Goal: Task Accomplishment & Management: Complete application form

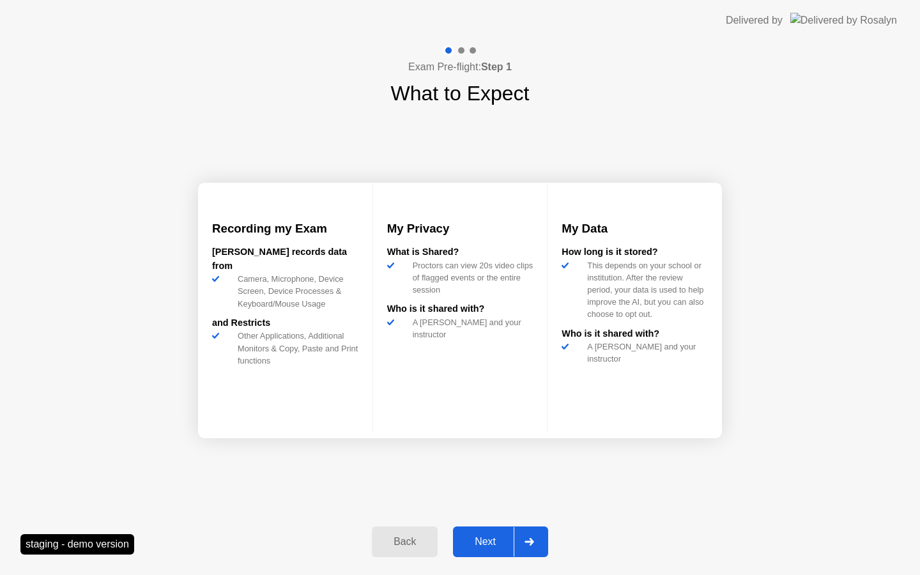
click at [499, 537] on div "Next" at bounding box center [485, 541] width 57 height 11
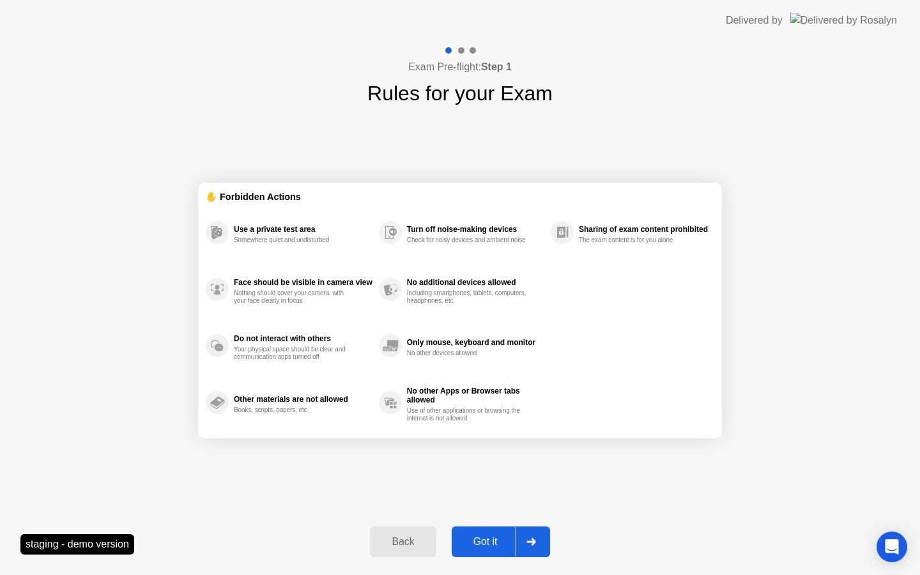
click at [506, 536] on div "Got it" at bounding box center [485, 541] width 60 height 11
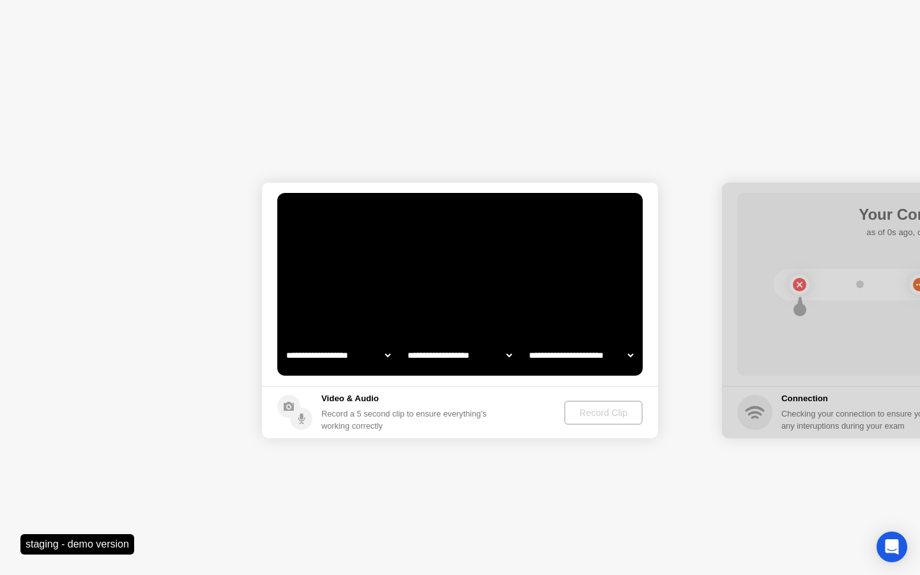
select select "**********"
select select "*******"
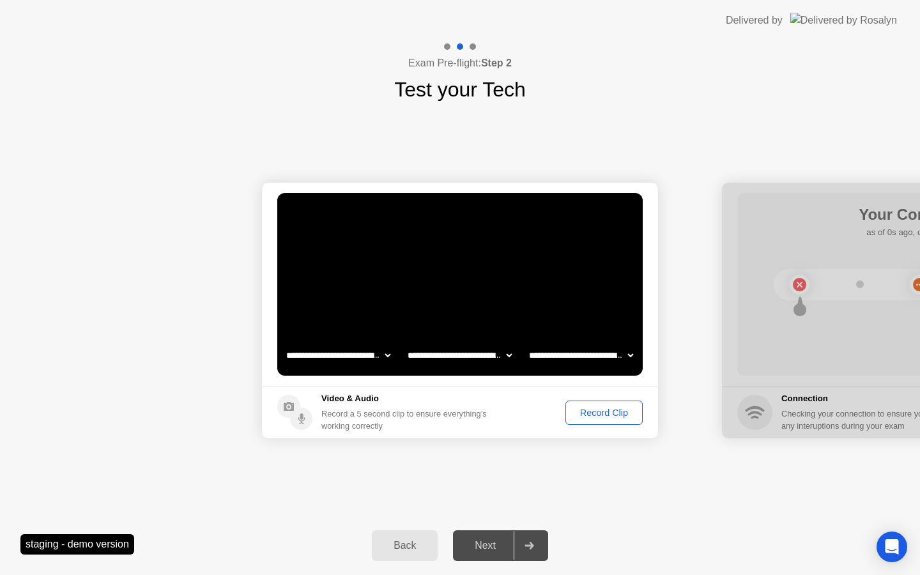
click at [579, 416] on div "Record Clip" at bounding box center [604, 412] width 68 height 10
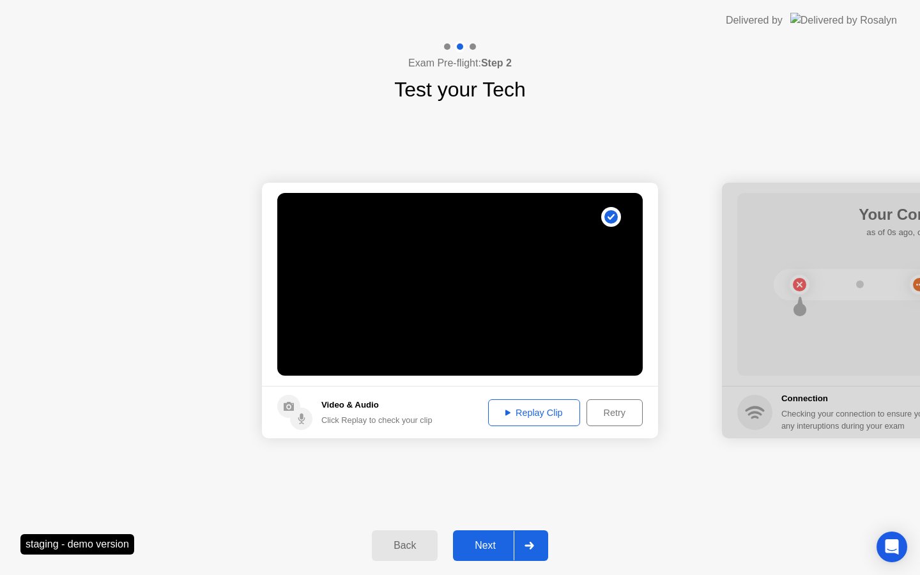
click at [513, 544] on div "Next" at bounding box center [485, 545] width 57 height 11
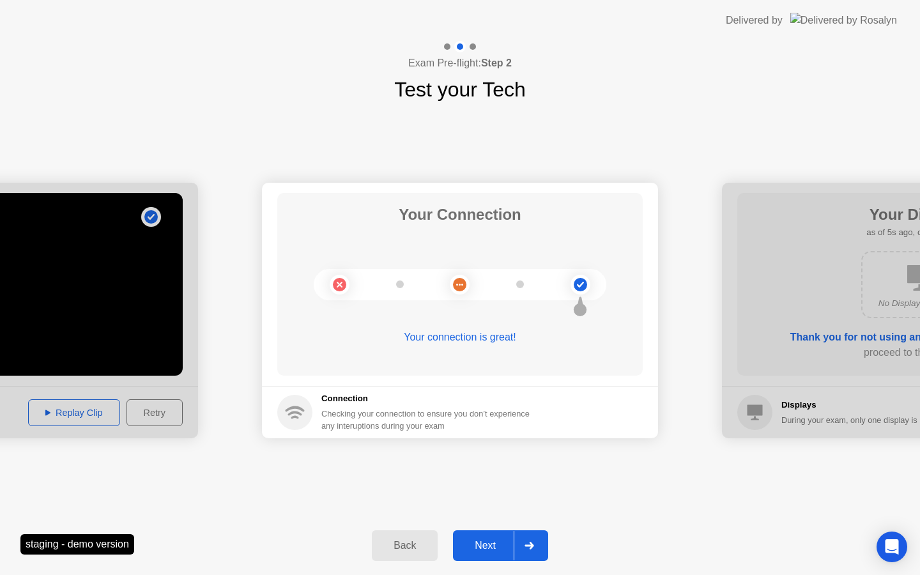
click at [492, 540] on div "Next" at bounding box center [485, 545] width 57 height 11
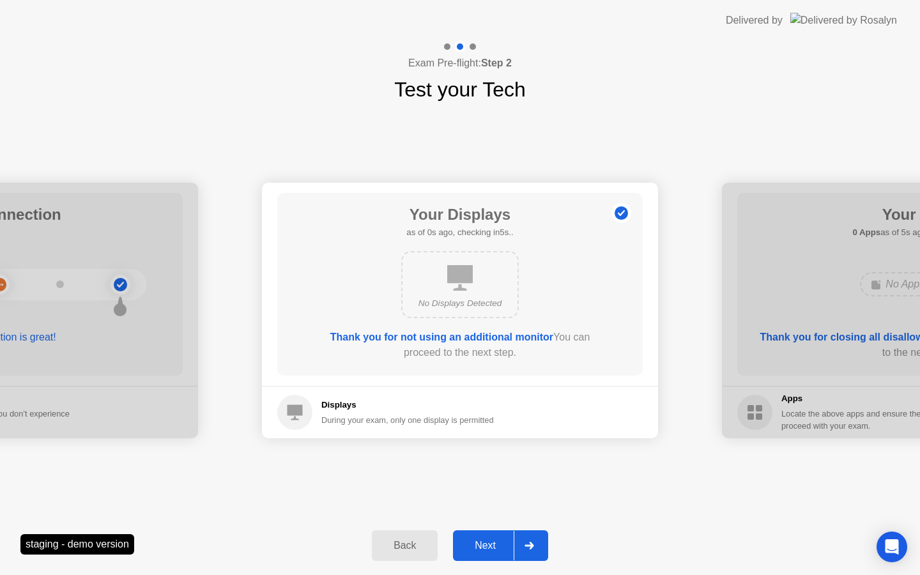
click at [492, 540] on div "Next" at bounding box center [485, 545] width 57 height 11
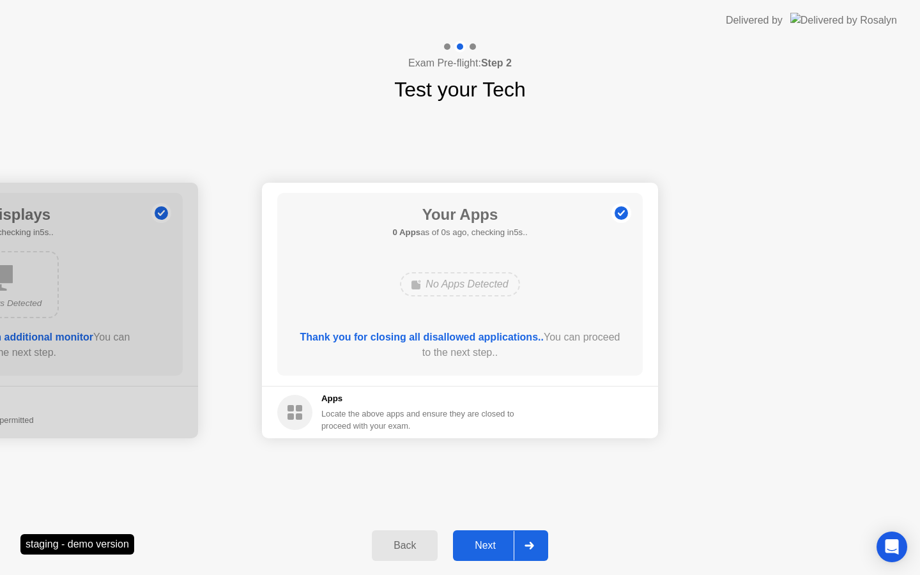
click at [492, 540] on div "Next" at bounding box center [485, 545] width 57 height 11
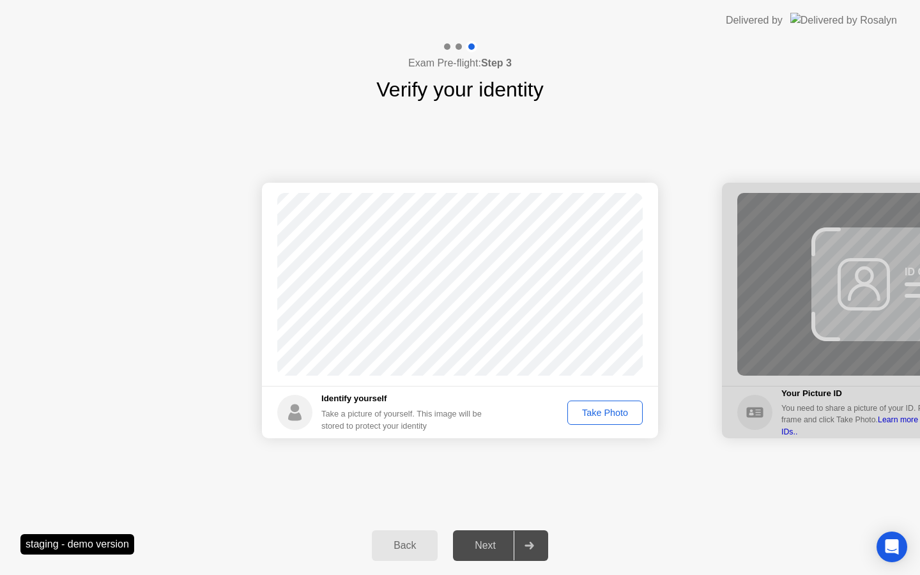
click at [580, 413] on div "Take Photo" at bounding box center [605, 412] width 66 height 10
click at [502, 556] on button "Next" at bounding box center [500, 545] width 95 height 31
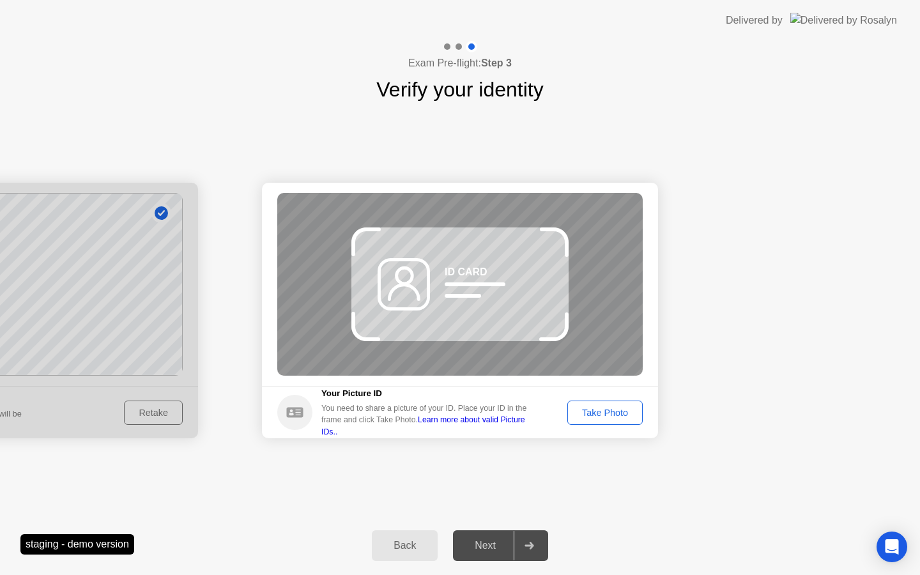
click at [604, 416] on div "Take Photo" at bounding box center [605, 412] width 66 height 10
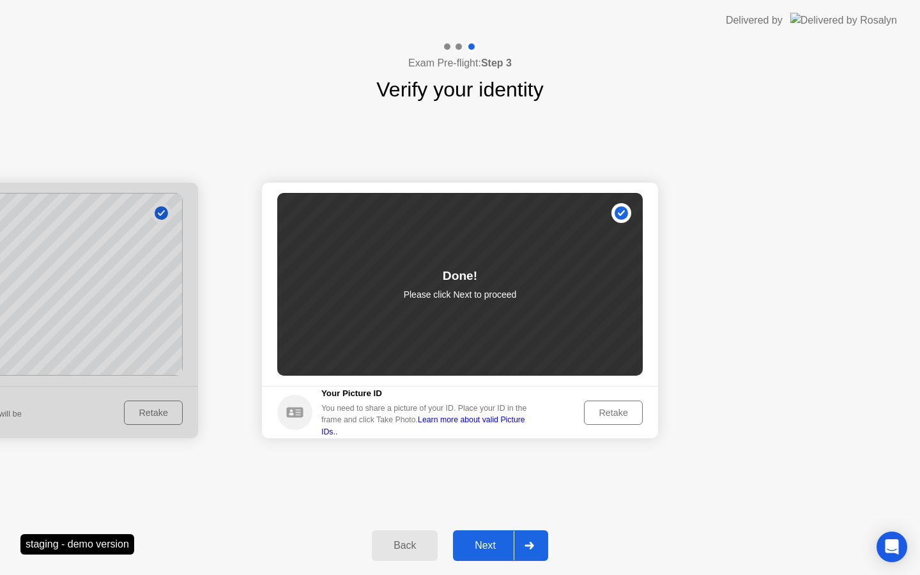
click at [519, 539] on div at bounding box center [528, 545] width 31 height 29
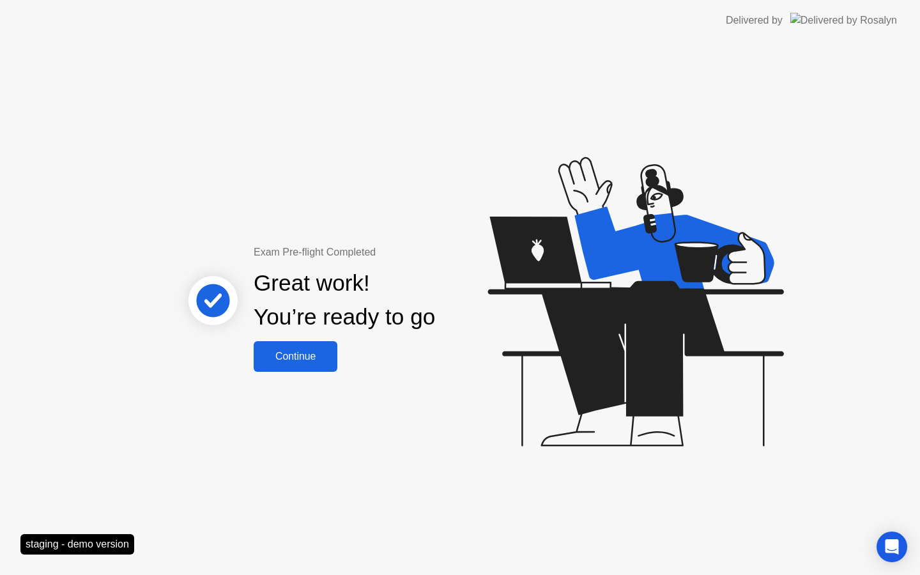
click at [305, 380] on div "Exam Pre-flight Completed Great work! You’re ready to go Continue" at bounding box center [460, 308] width 920 height 534
click at [309, 366] on button "Continue" at bounding box center [296, 356] width 84 height 31
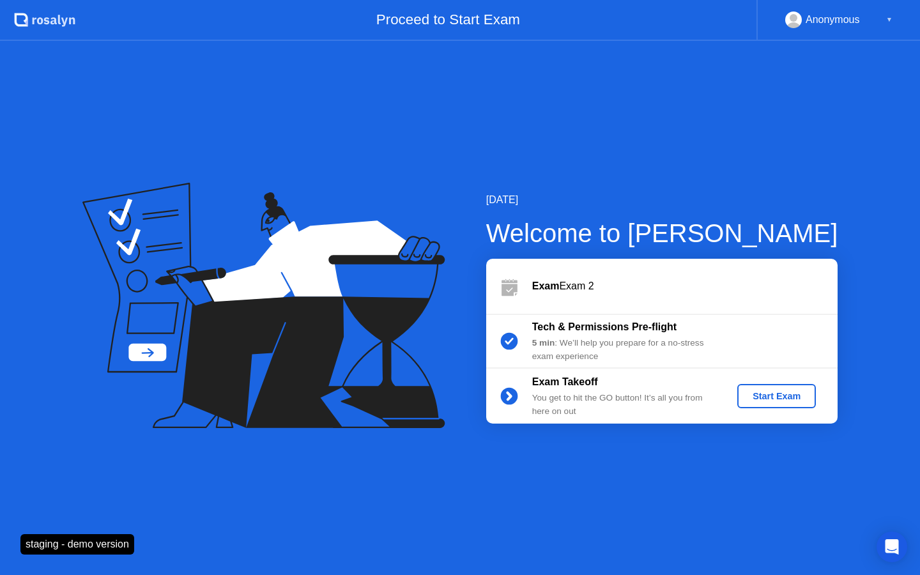
click at [763, 401] on div "Start Exam" at bounding box center [776, 396] width 68 height 10
